Goal: Task Accomplishment & Management: Use online tool/utility

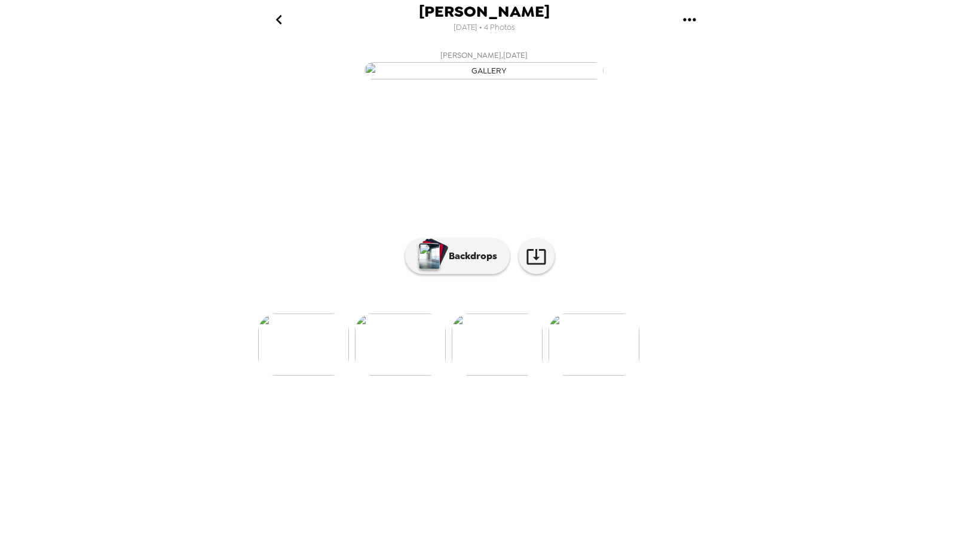
scroll to position [0, 290]
click at [468, 263] on p "Backdrops" at bounding box center [470, 256] width 54 height 14
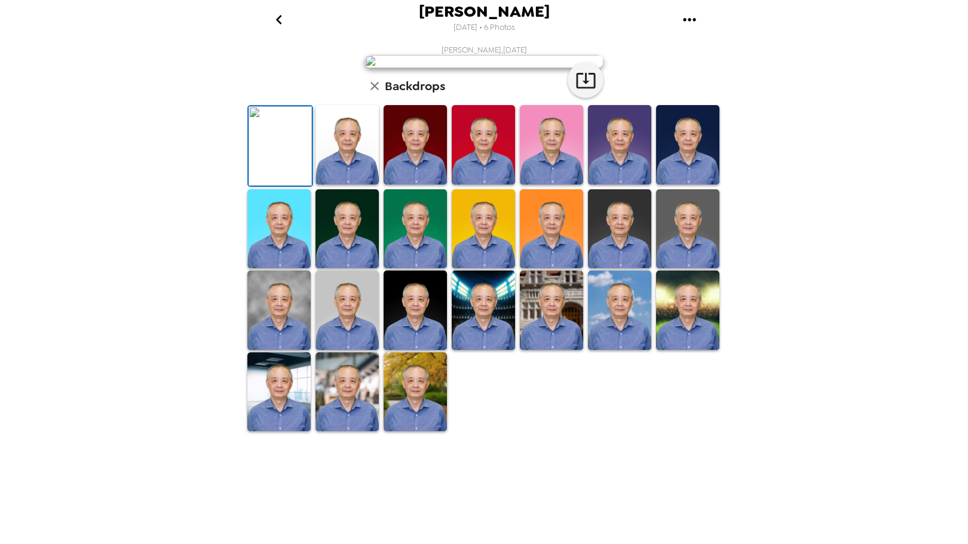
scroll to position [174, 0]
click at [272, 350] on img at bounding box center [278, 310] width 63 height 79
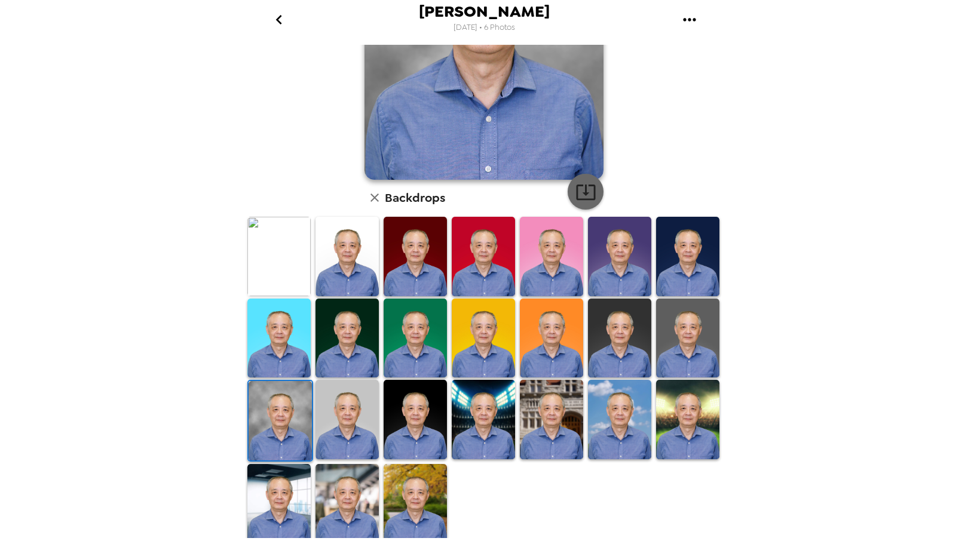
click at [580, 200] on icon "button" at bounding box center [585, 193] width 19 height 16
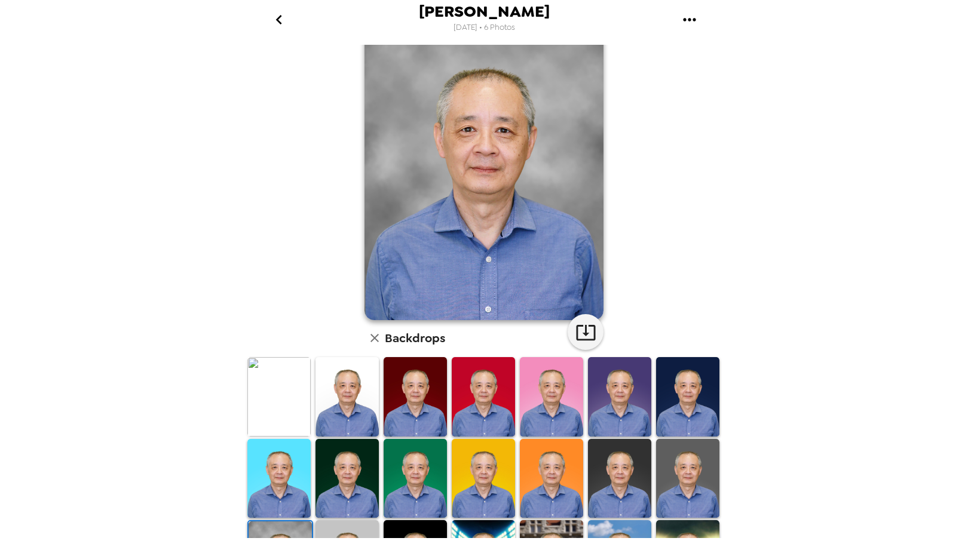
scroll to position [0, 0]
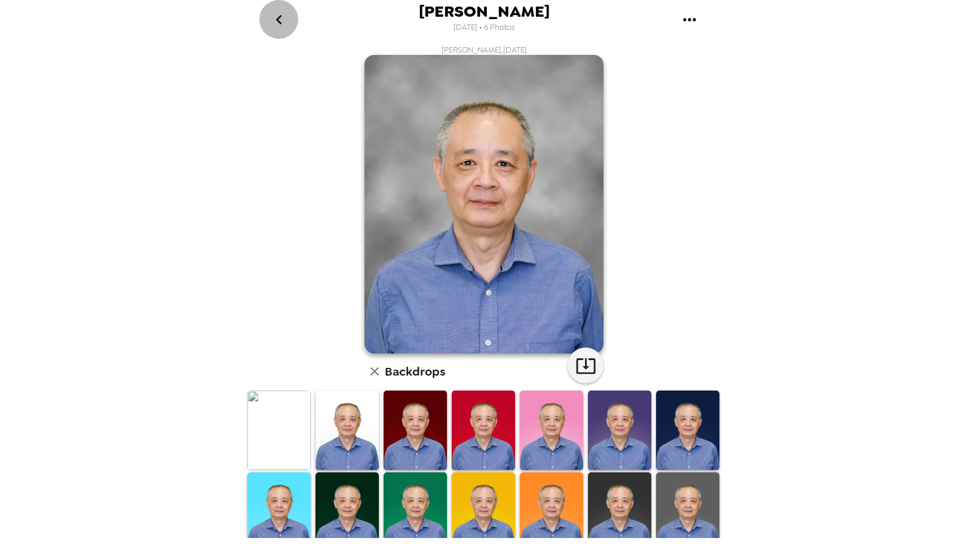
click at [276, 23] on icon "go back" at bounding box center [278, 19] width 19 height 19
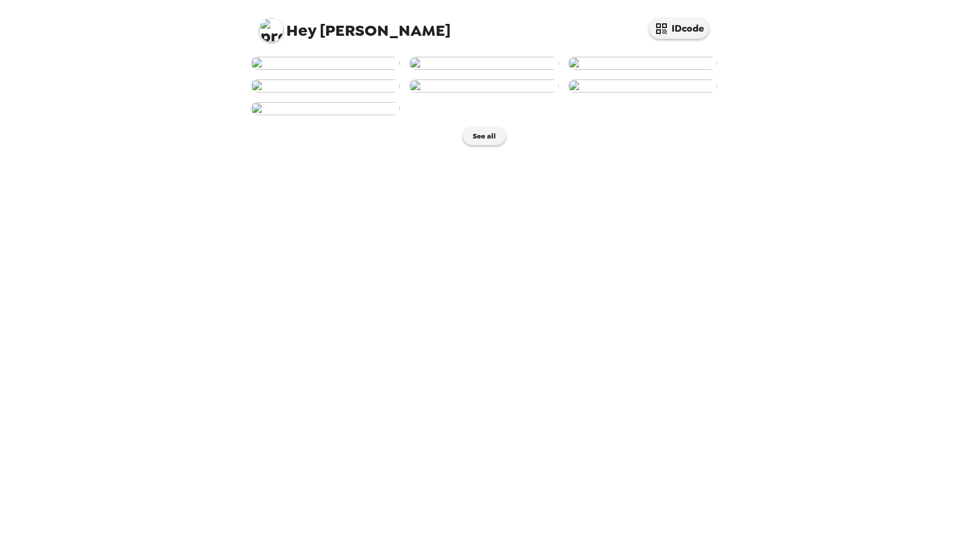
click at [317, 70] on img at bounding box center [325, 63] width 149 height 13
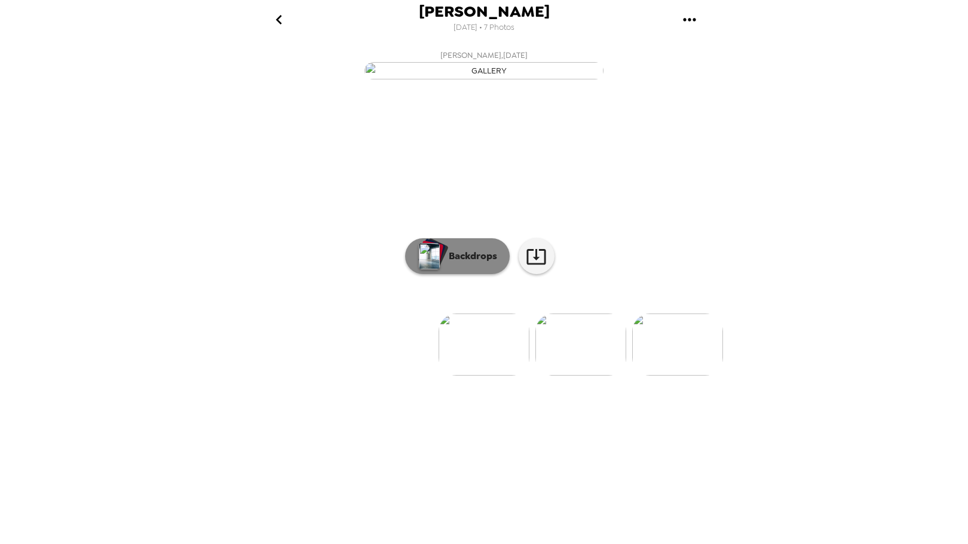
click at [483, 263] on p "Backdrops" at bounding box center [470, 256] width 54 height 14
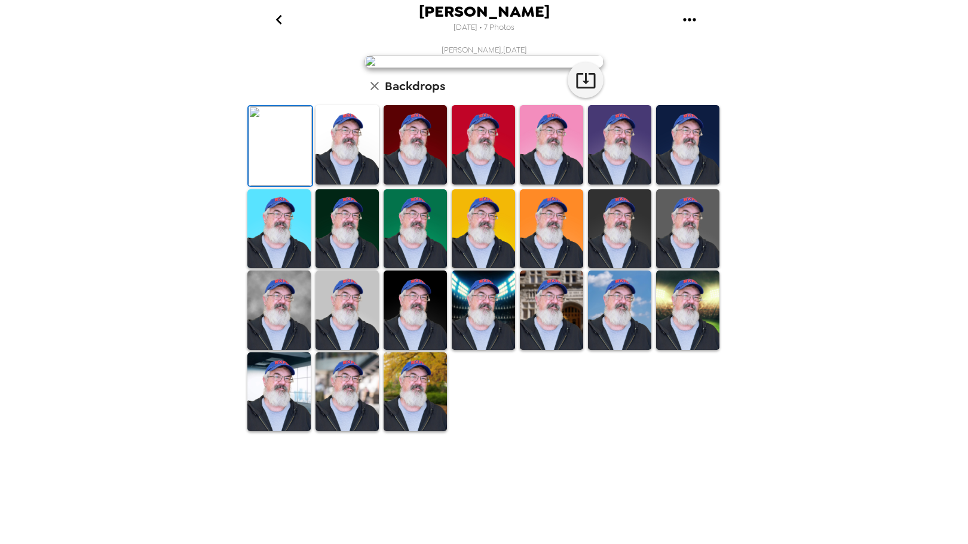
click at [422, 432] on img at bounding box center [415, 391] width 63 height 79
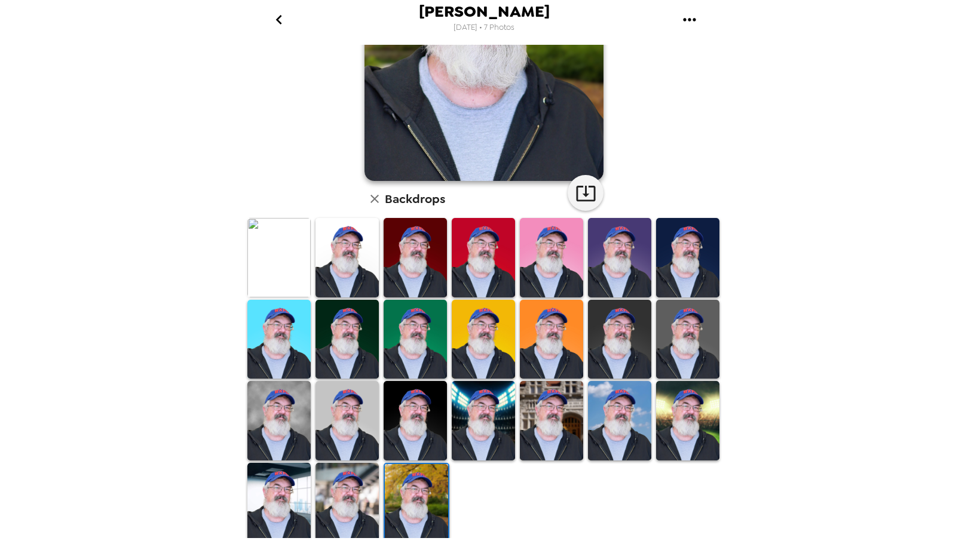
scroll to position [174, 0]
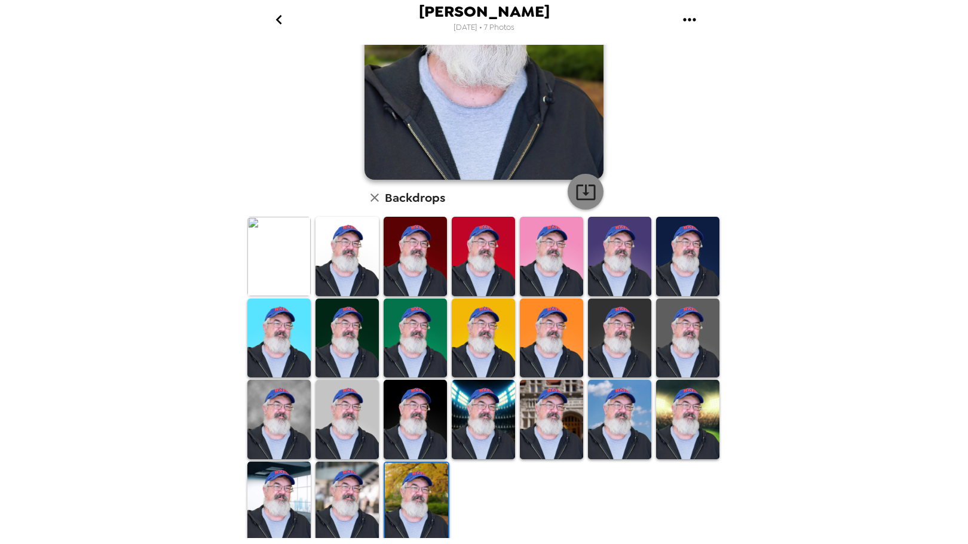
click at [576, 197] on icon "button" at bounding box center [585, 193] width 19 height 16
click at [276, 19] on icon "go back" at bounding box center [278, 19] width 19 height 19
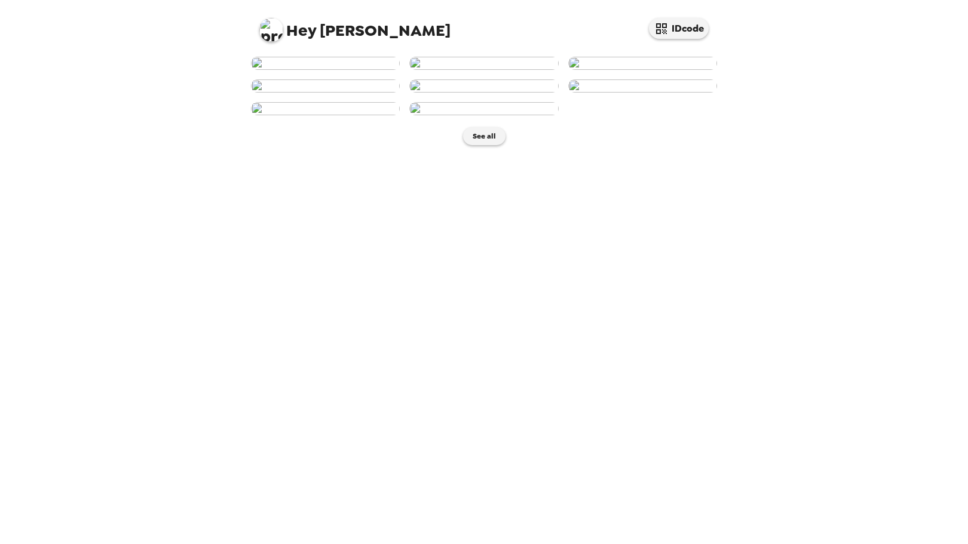
click at [339, 70] on img at bounding box center [325, 63] width 149 height 13
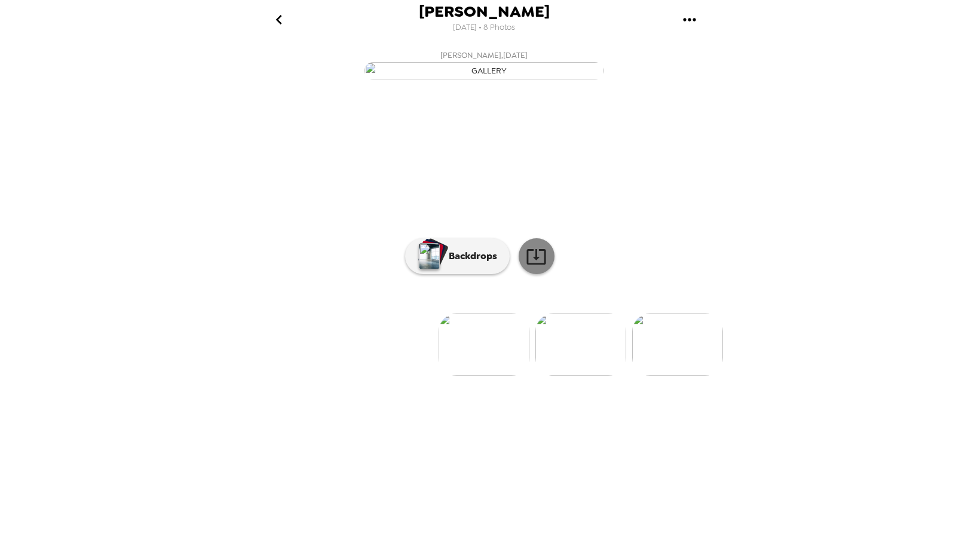
click at [528, 265] on icon at bounding box center [535, 257] width 19 height 16
